Goal: Task Accomplishment & Management: Use online tool/utility

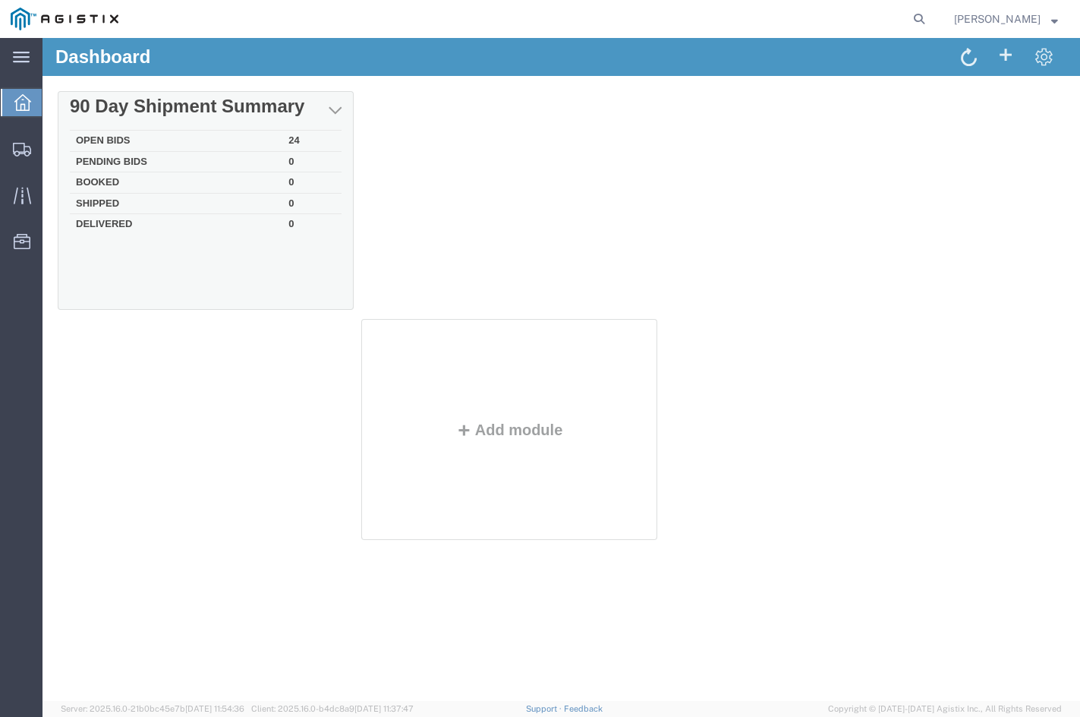
click at [261, 141] on td "Open Bids" at bounding box center [176, 141] width 213 height 21
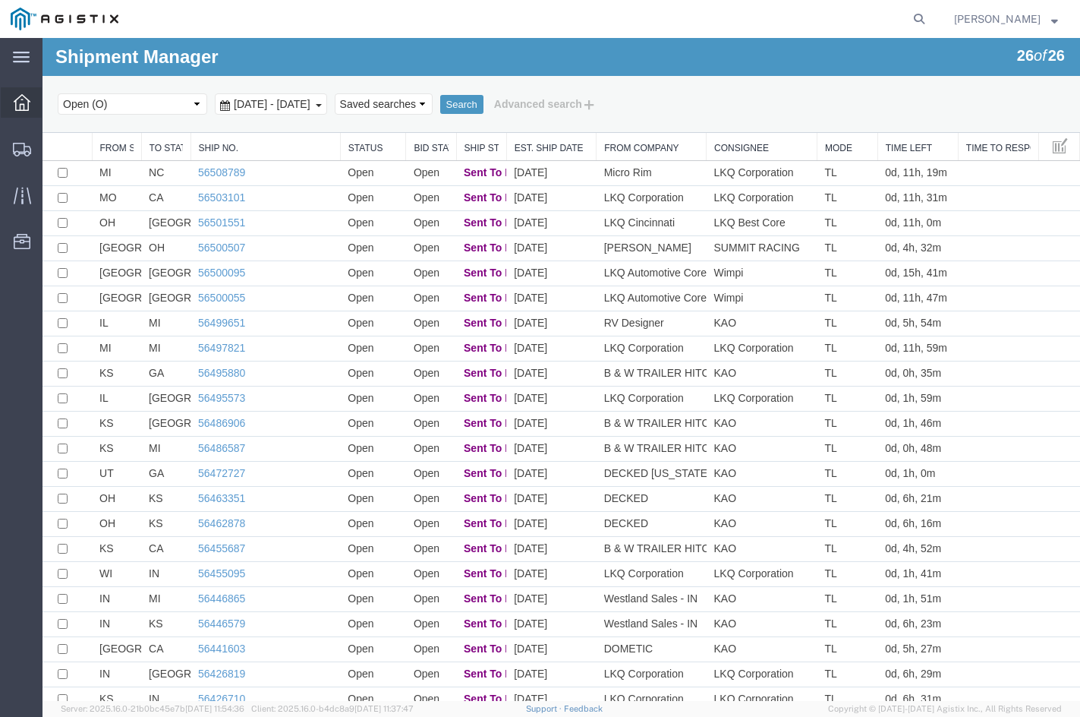
click at [20, 112] on div at bounding box center [22, 102] width 43 height 30
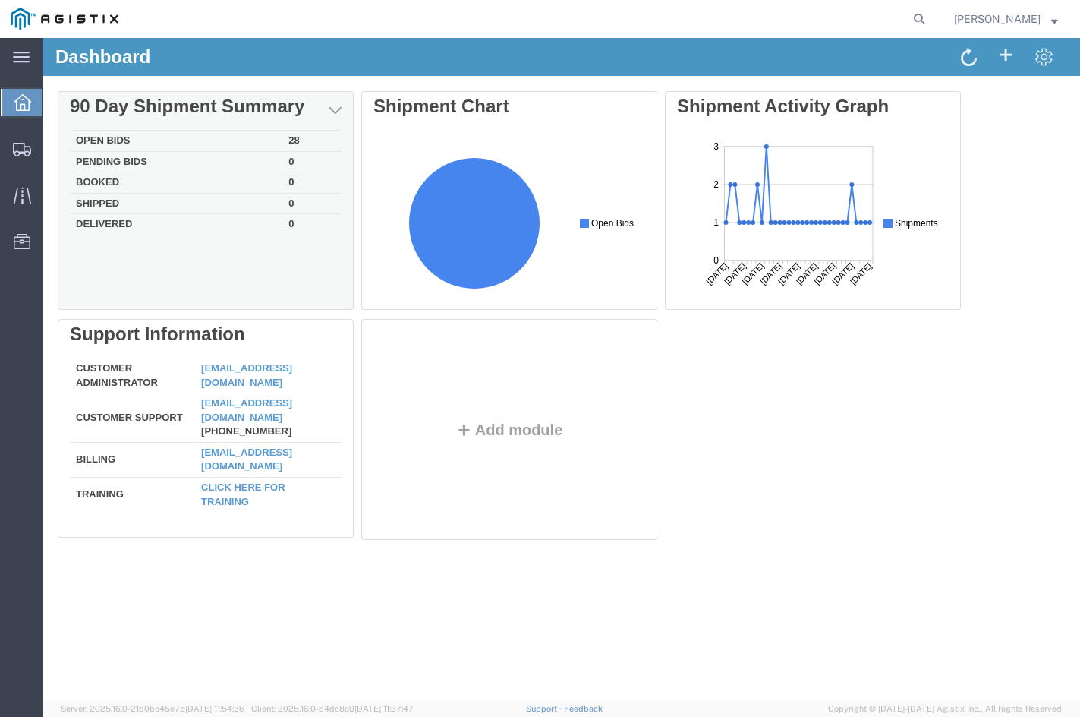
click at [229, 143] on div "Delete 90 Day Shipment Summary Open Bids 28 Pending Bids 0 Booked 0 Shipped 0 D…" at bounding box center [561, 318] width 1007 height 455
click at [262, 131] on td "Open Bids" at bounding box center [176, 141] width 213 height 21
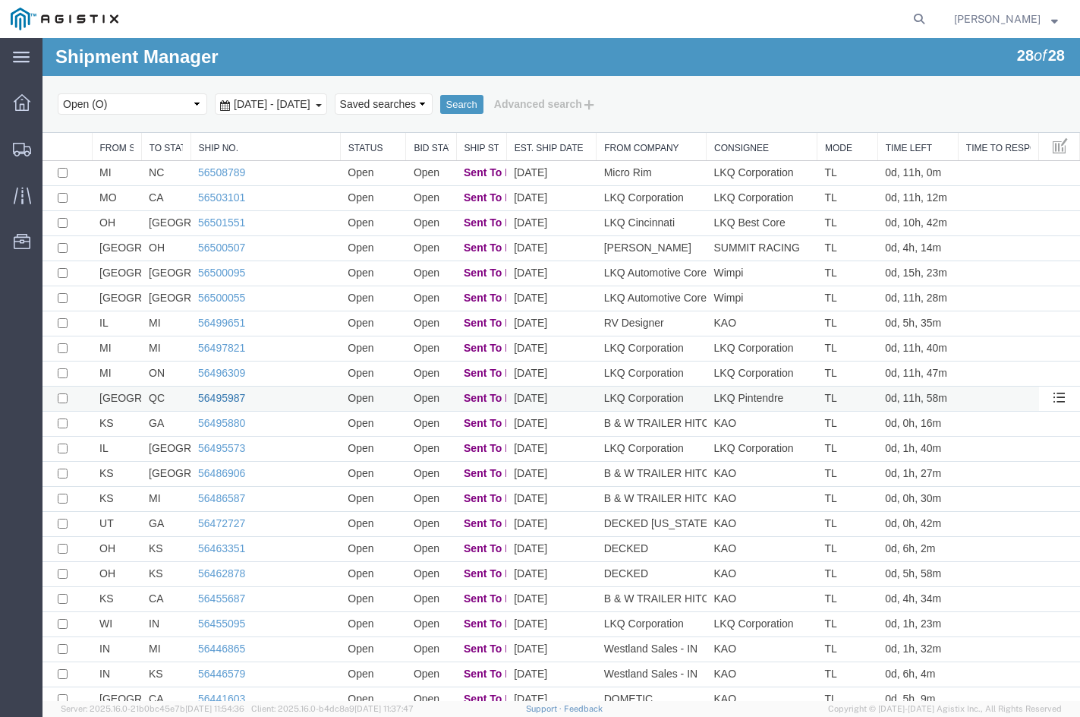
click at [223, 399] on link "56495987" at bounding box center [221, 398] width 47 height 12
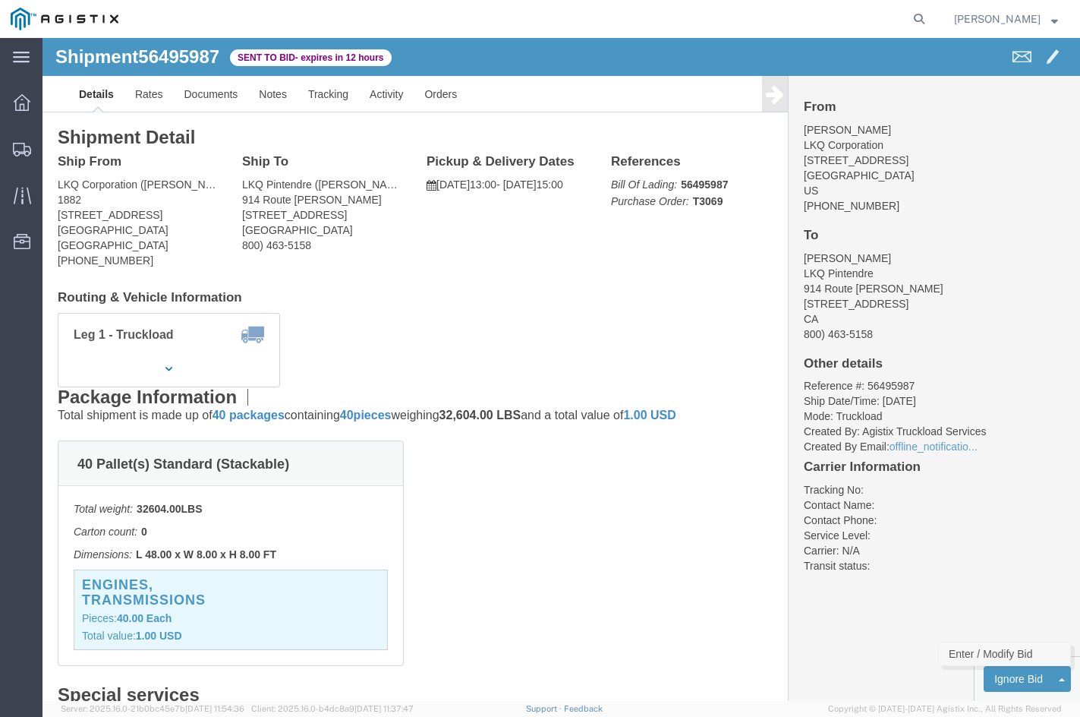
click link "Enter / Modify Bid"
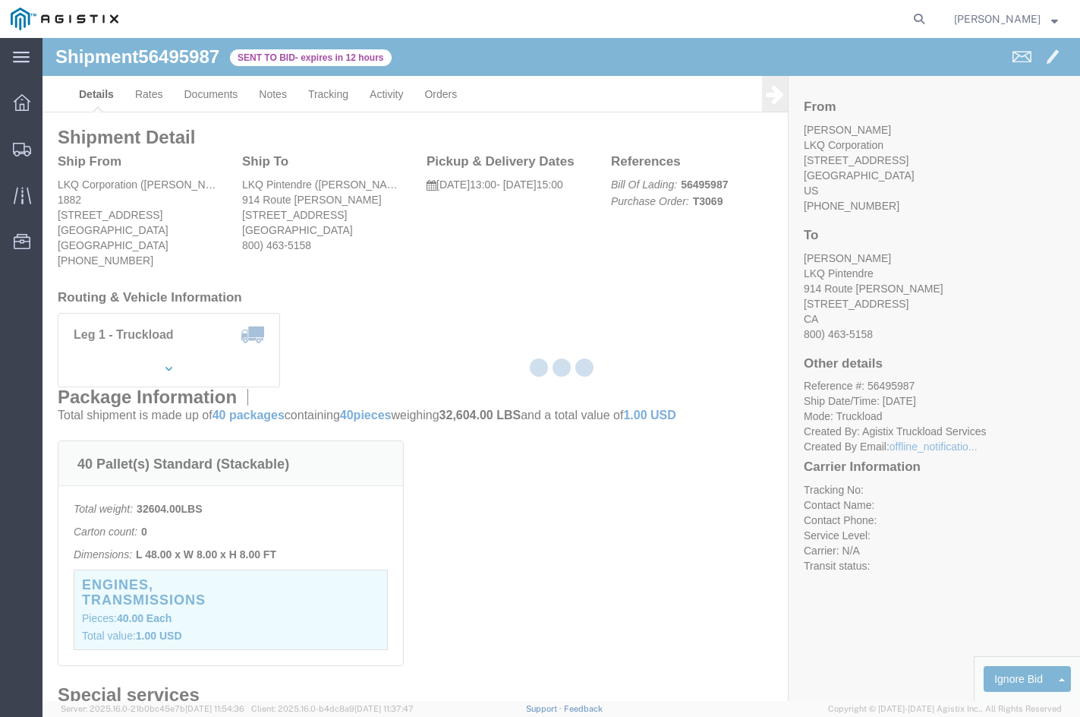
select select "20693"
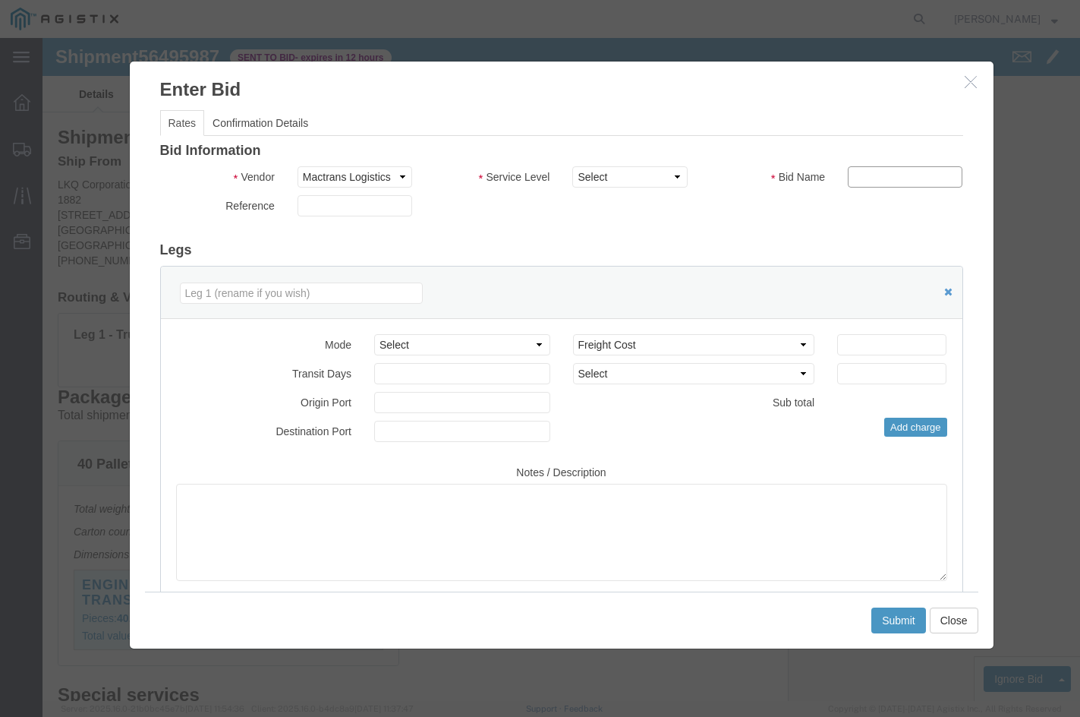
click input "text"
type input "mactrans"
click input "number"
type input "3495"
click button "Submit"
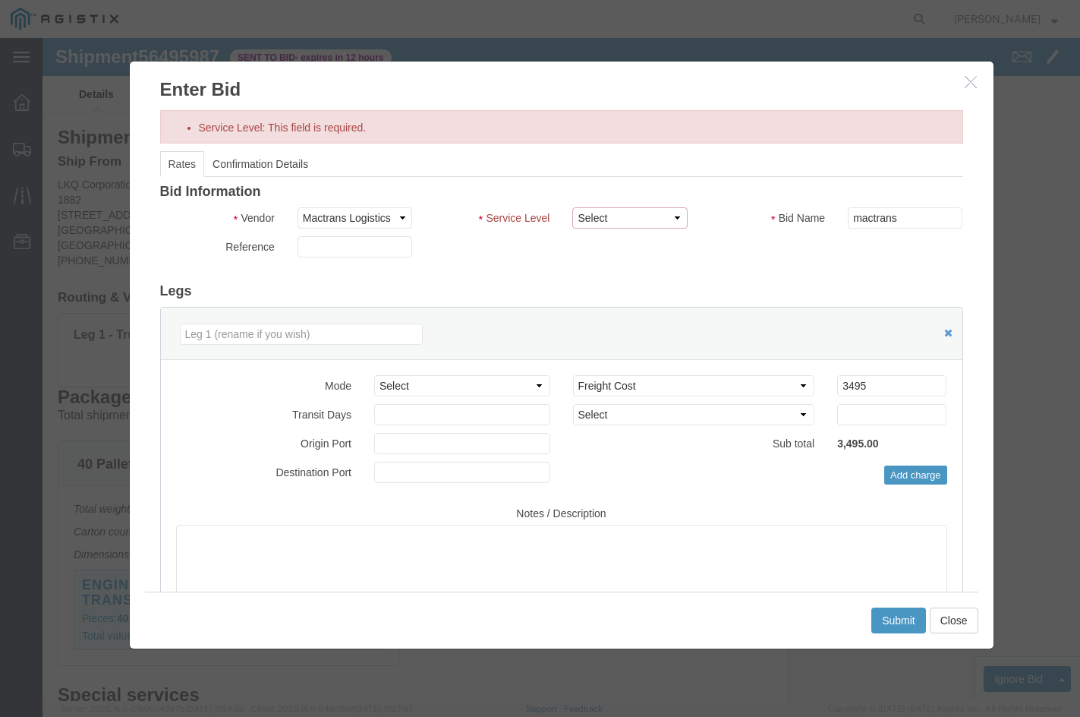
drag, startPoint x: 572, startPoint y: 175, endPoint x: 568, endPoint y: 183, distance: 9.2
click select "Select Rail TL Standard 3 - 5 Day"
select select "39102"
click select "Select Rail TL Standard 3 - 5 Day"
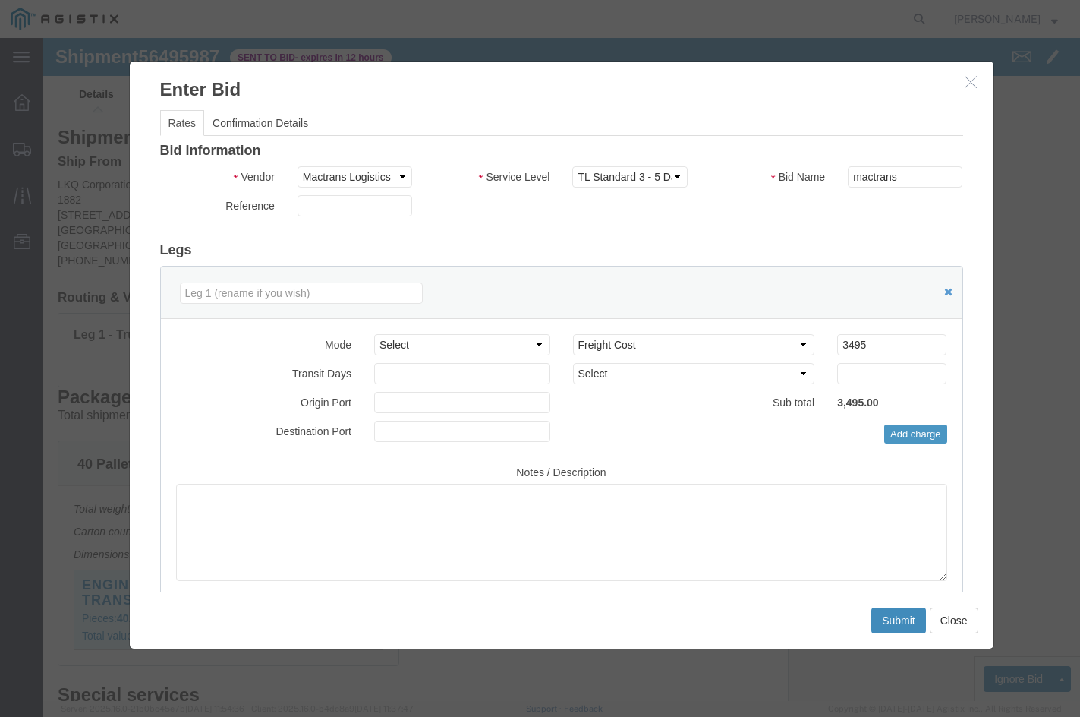
click button "Submit"
